Goal: Task Accomplishment & Management: Use online tool/utility

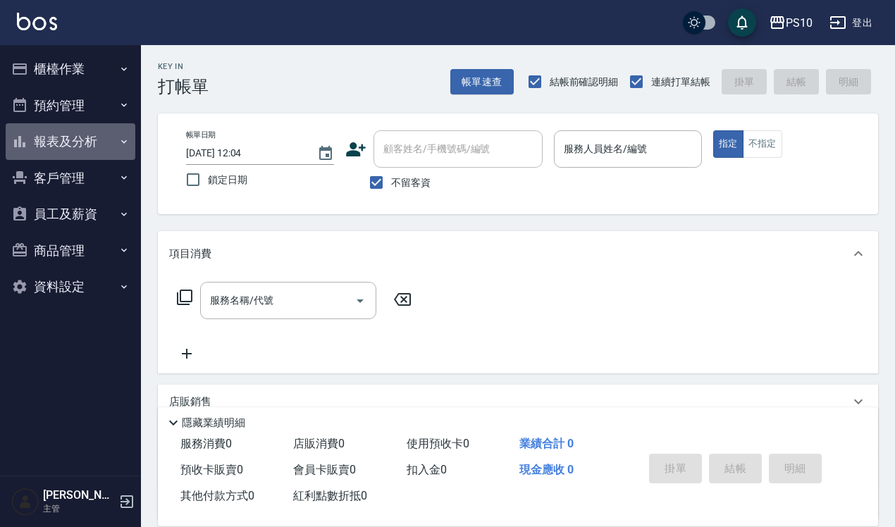
click at [66, 132] on button "報表及分析" at bounding box center [71, 141] width 130 height 37
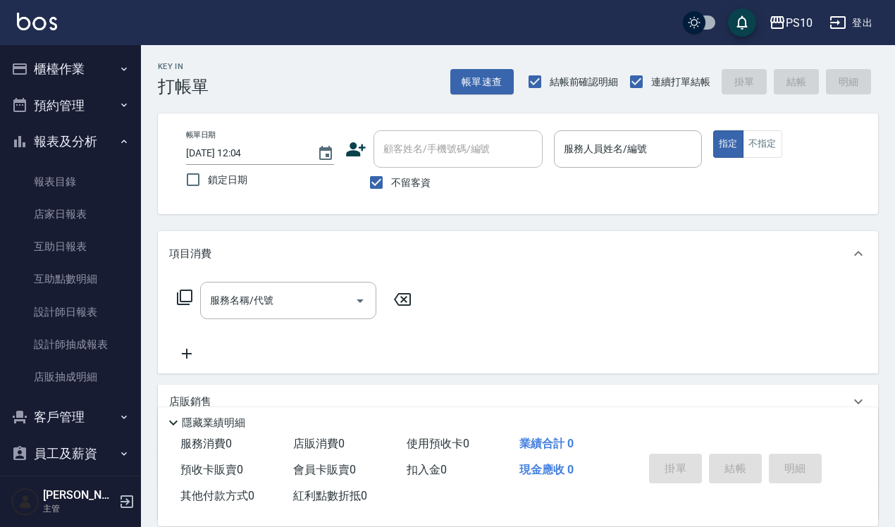
click at [87, 69] on button "櫃檯作業" at bounding box center [71, 69] width 130 height 37
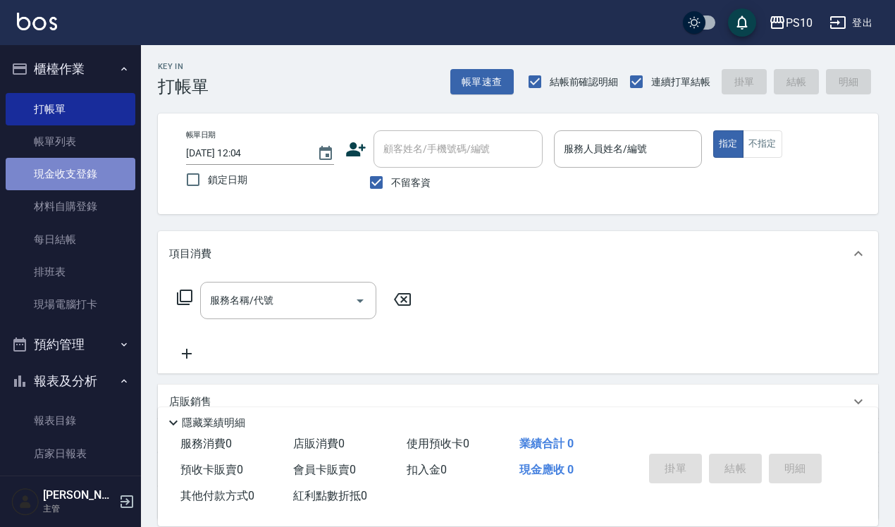
click at [87, 169] on link "現金收支登錄" at bounding box center [71, 174] width 130 height 32
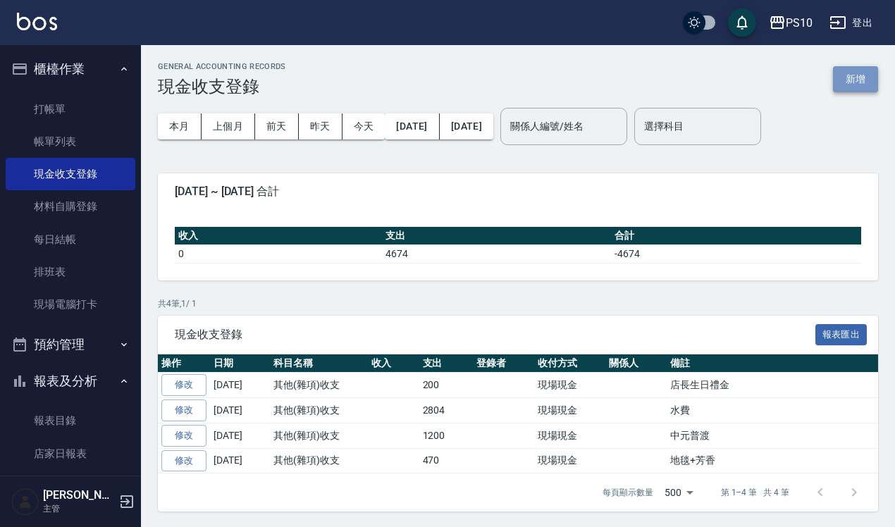
click at [864, 87] on button "新增" at bounding box center [855, 79] width 45 height 26
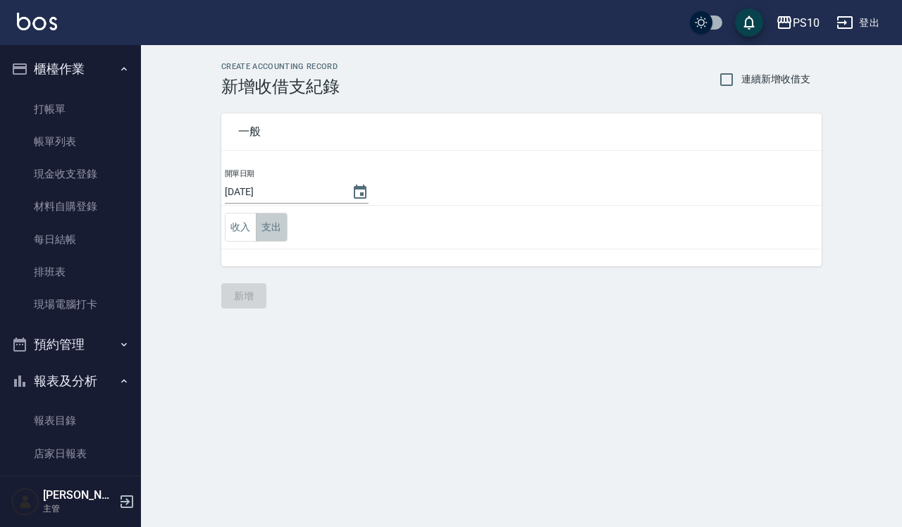
click at [285, 222] on button "支出" at bounding box center [272, 227] width 32 height 29
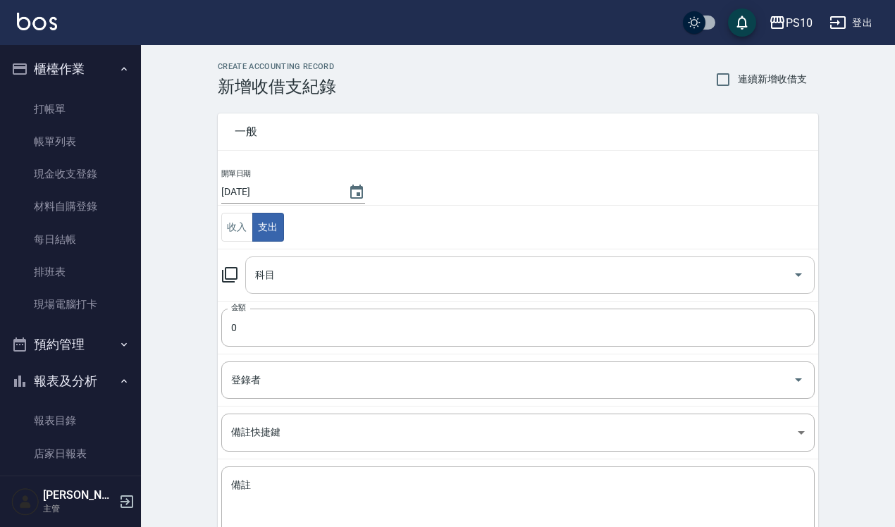
click at [285, 280] on input "科目" at bounding box center [520, 275] width 536 height 25
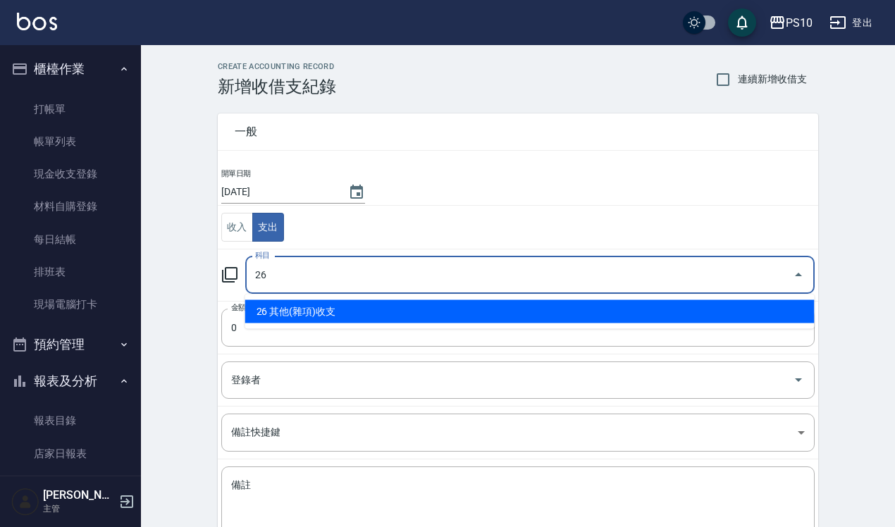
click at [338, 311] on li "26 其他(雜項)收支" at bounding box center [529, 311] width 569 height 23
type input "26 其他(雜項)收支"
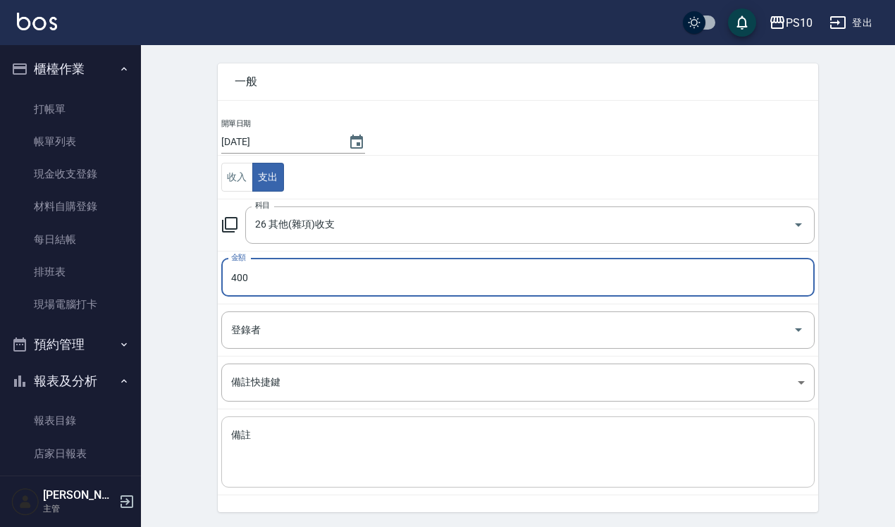
scroll to position [96, 0]
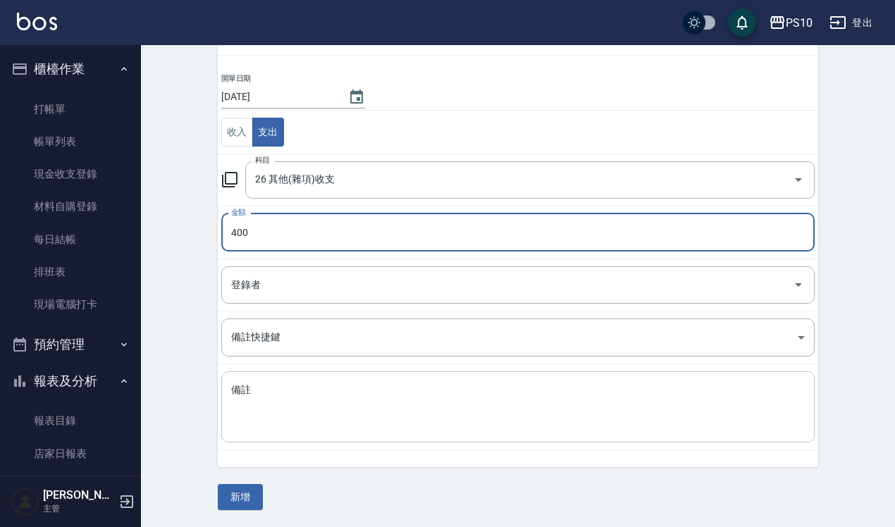
type input "400"
click at [318, 418] on textarea "備註" at bounding box center [518, 407] width 574 height 48
type textarea "f"
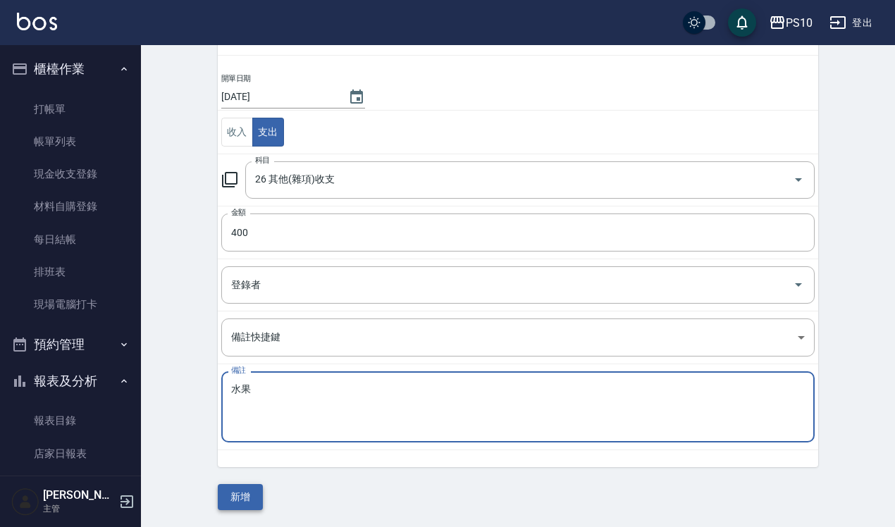
type textarea "水果"
click at [252, 505] on button "新增" at bounding box center [240, 497] width 45 height 26
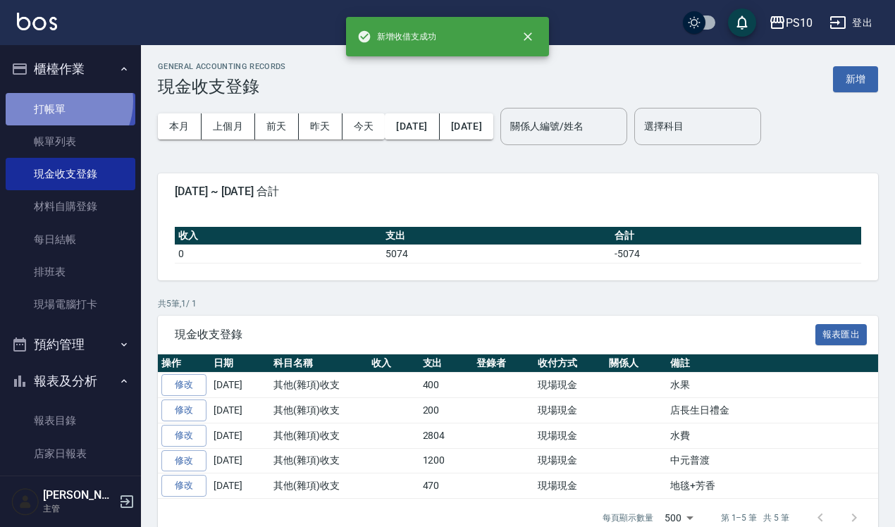
click at [61, 101] on link "打帳單" at bounding box center [71, 109] width 130 height 32
